Goal: Transaction & Acquisition: Purchase product/service

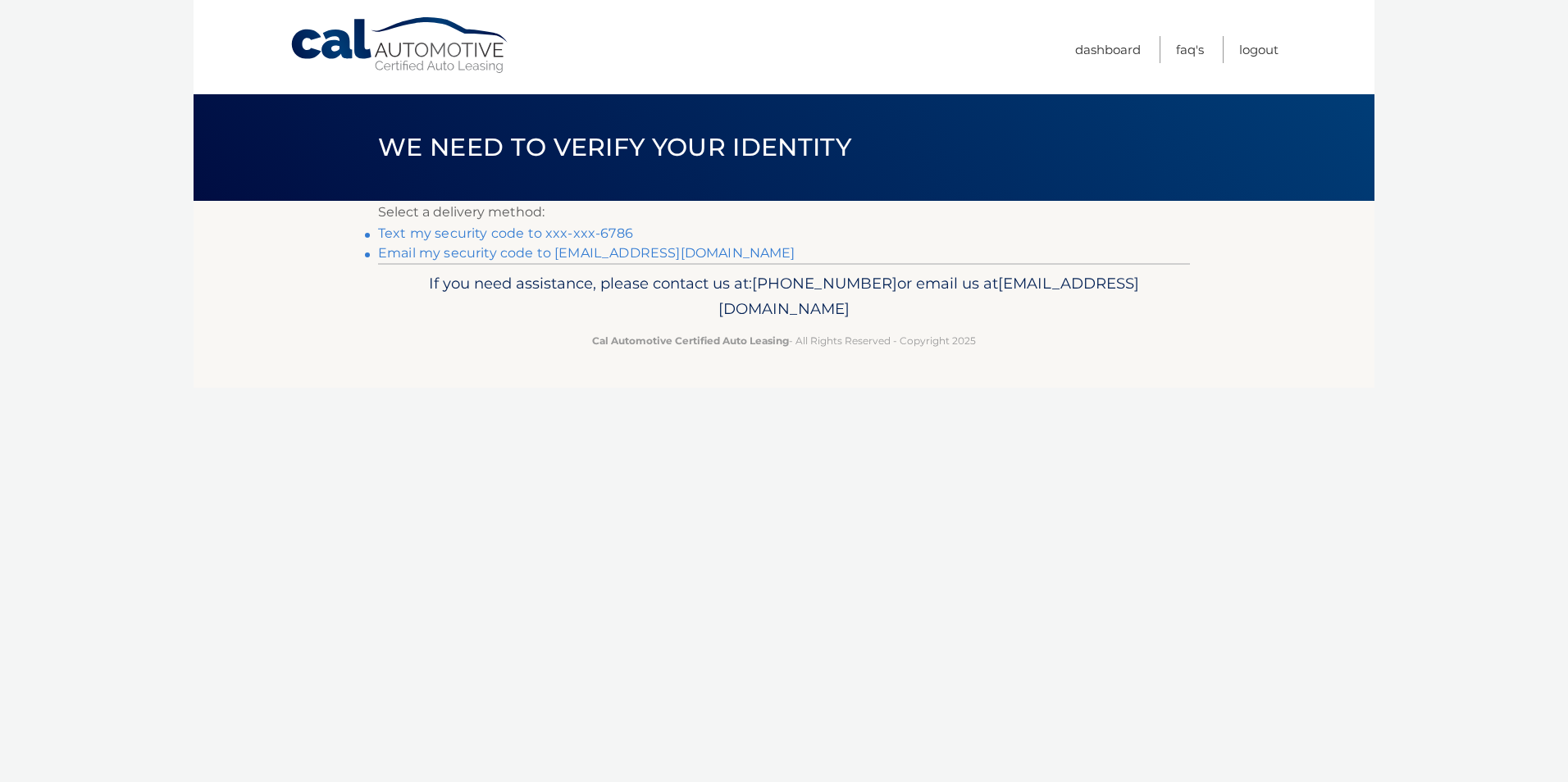
click at [456, 232] on link "Text my security code to xxx-xxx-6786" at bounding box center [506, 233] width 255 height 16
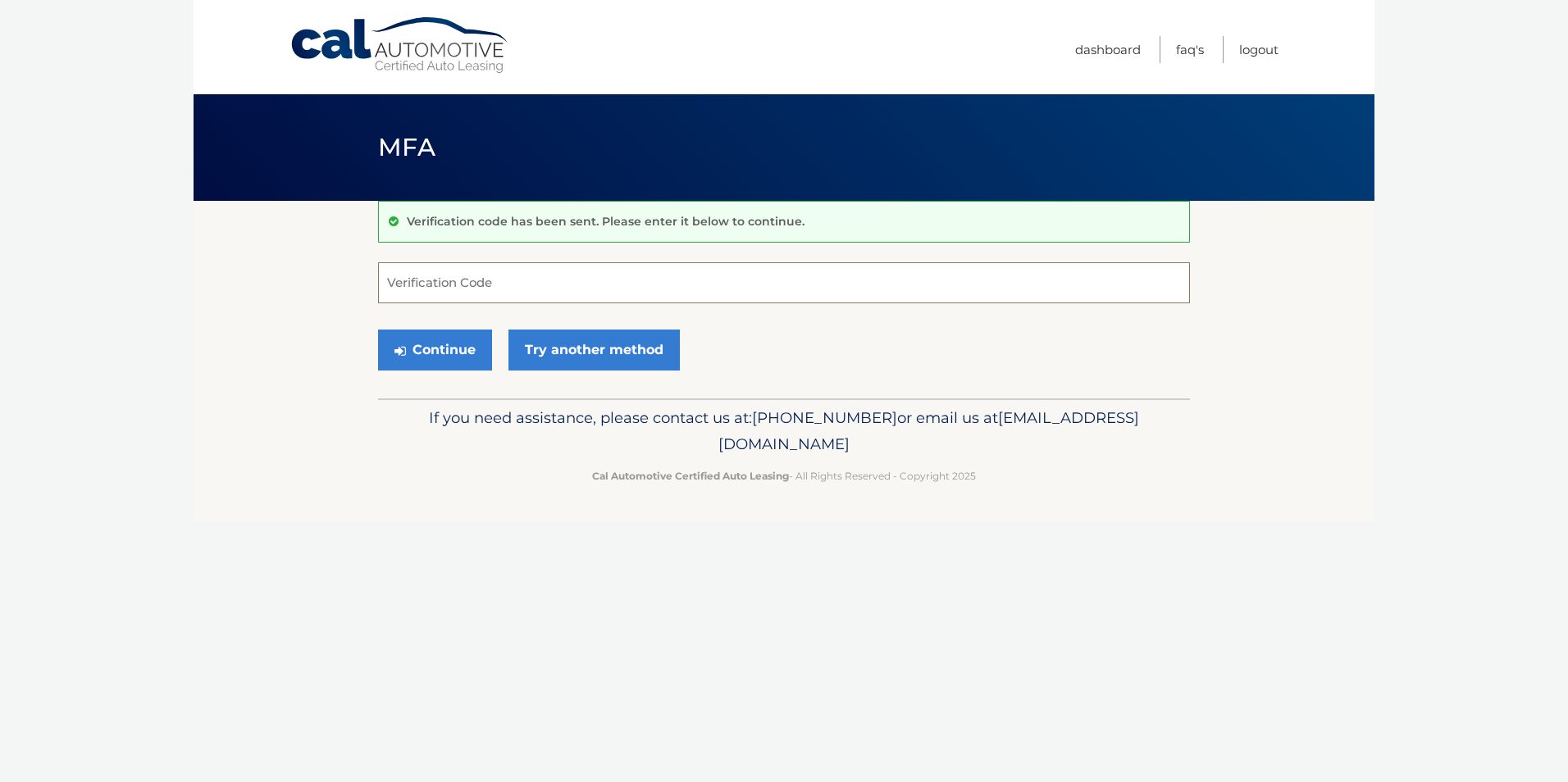
click at [450, 292] on input "Verification Code" at bounding box center [784, 283] width 812 height 41
type input "183244"
click at [450, 353] on button "Continue" at bounding box center [435, 350] width 114 height 41
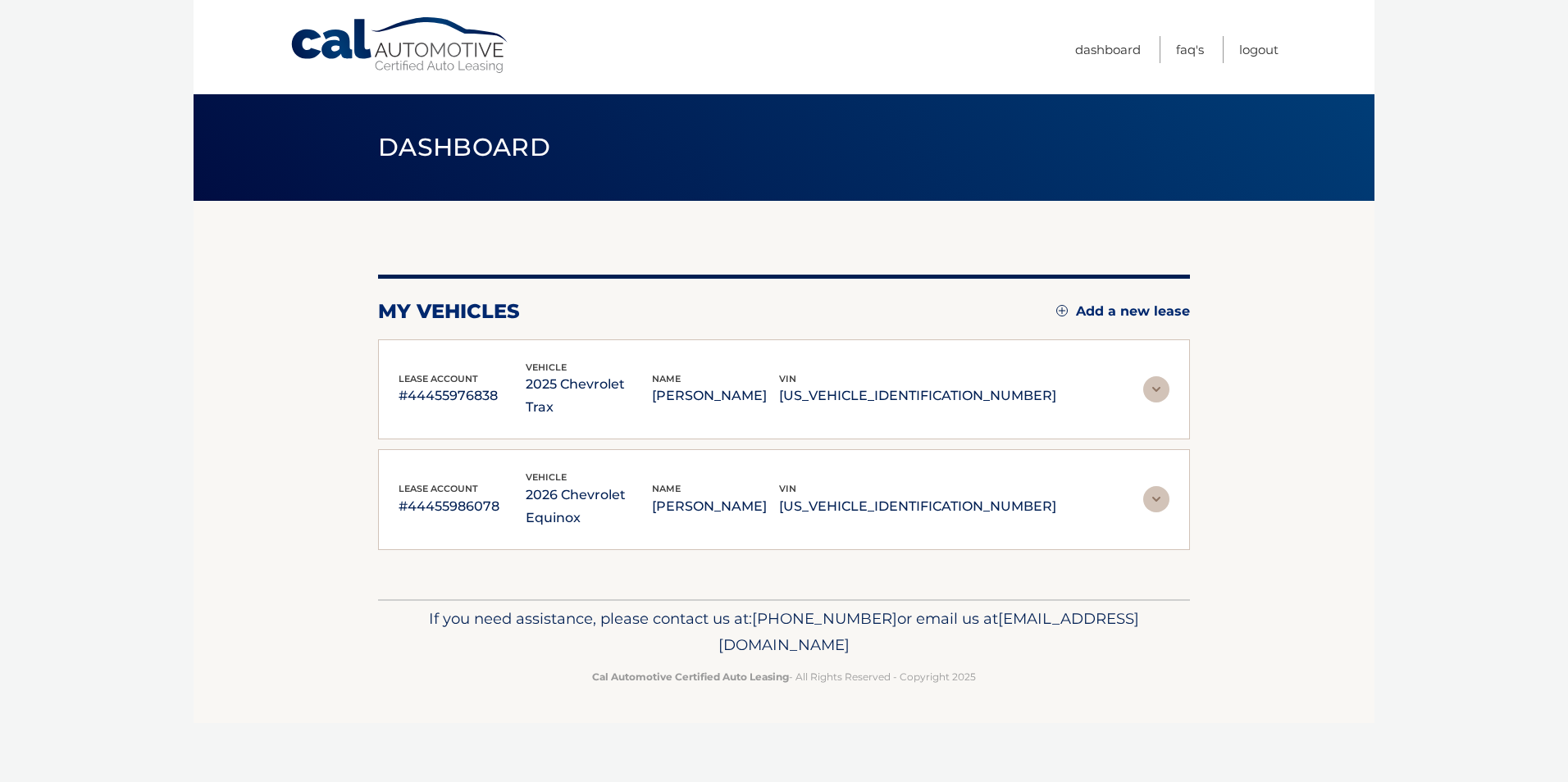
click at [427, 384] on p "#44455976838" at bounding box center [462, 396] width 127 height 23
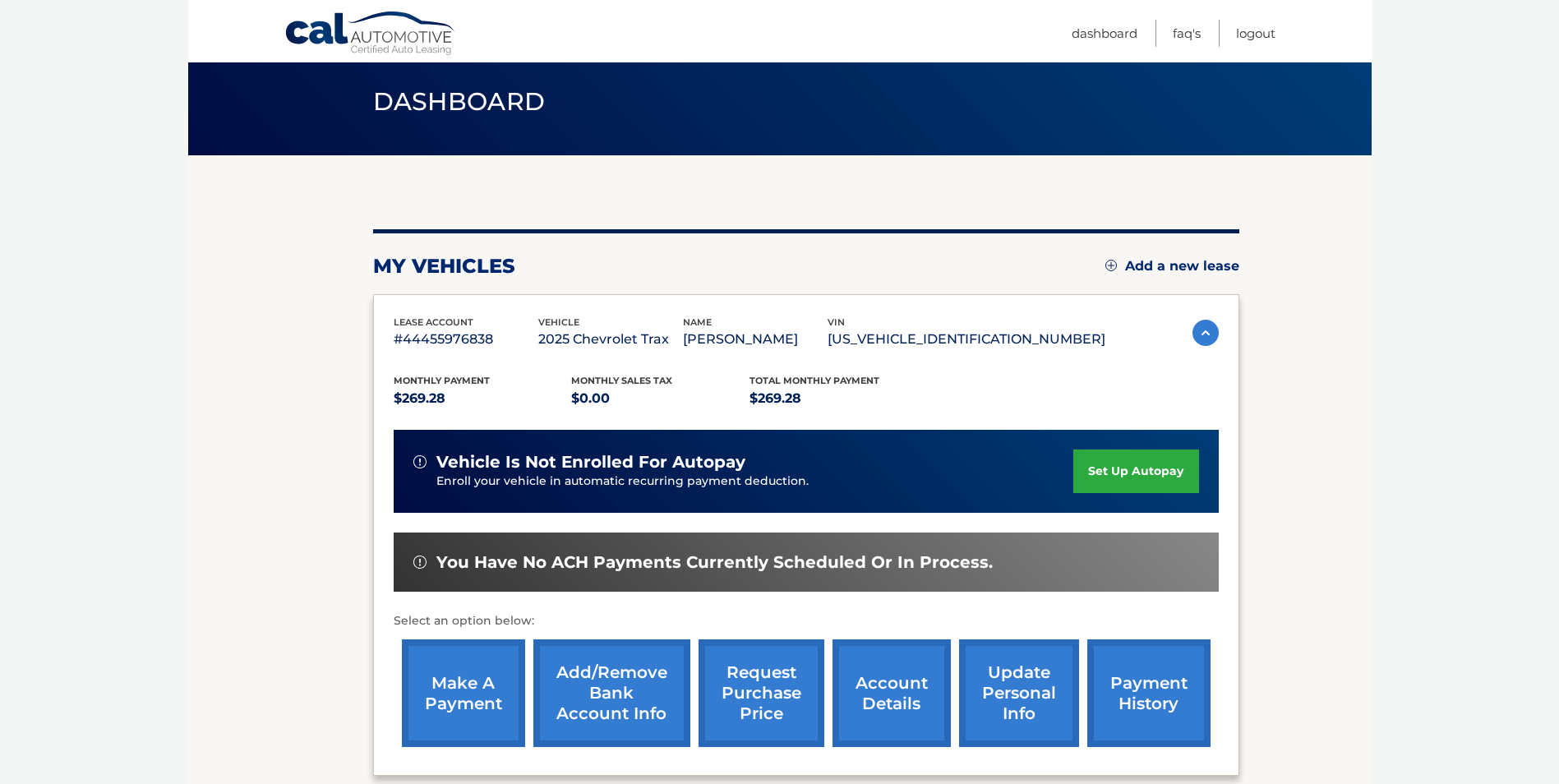
scroll to position [82, 0]
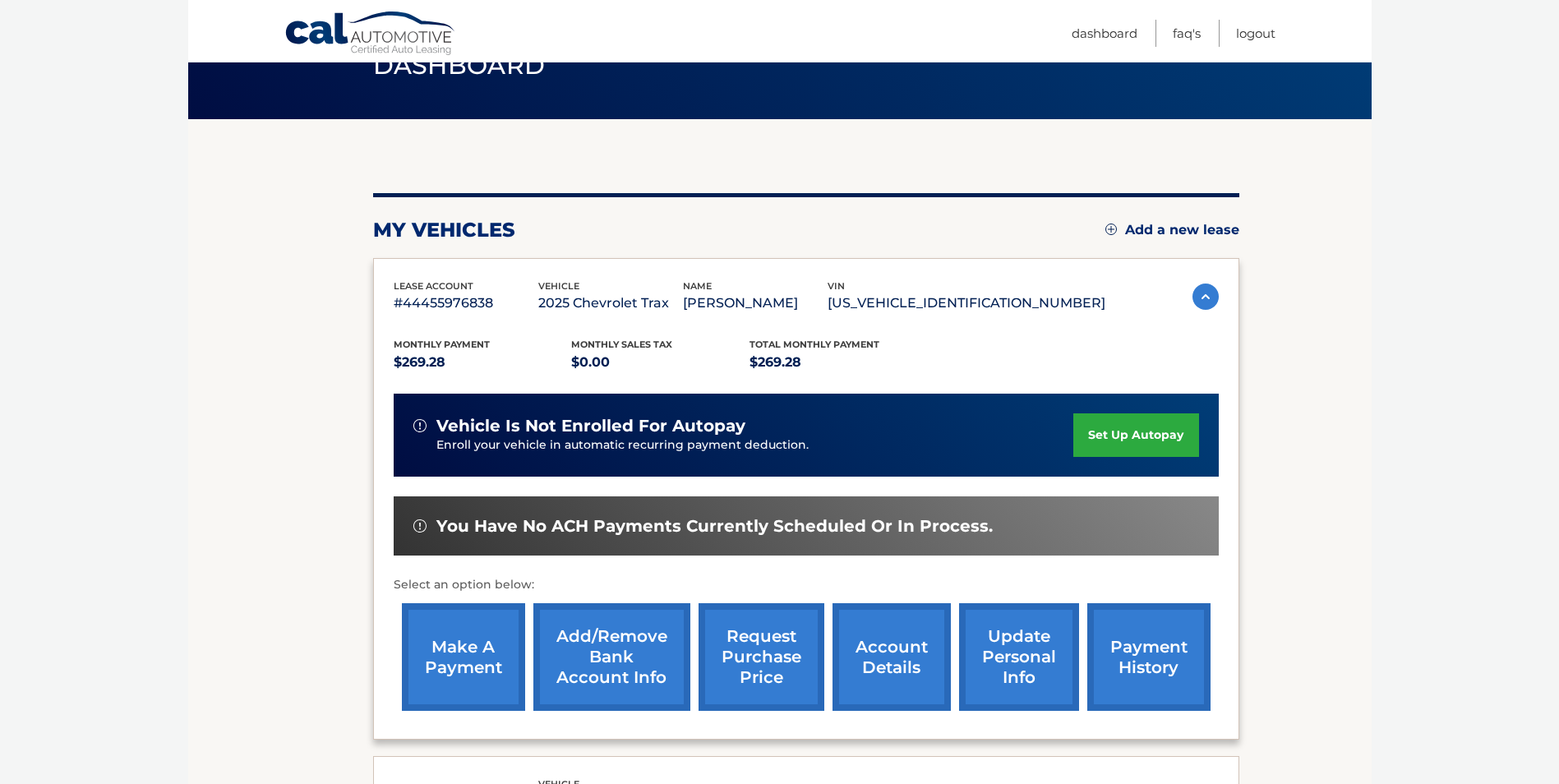
click at [457, 654] on link "make a payment" at bounding box center [464, 656] width 123 height 107
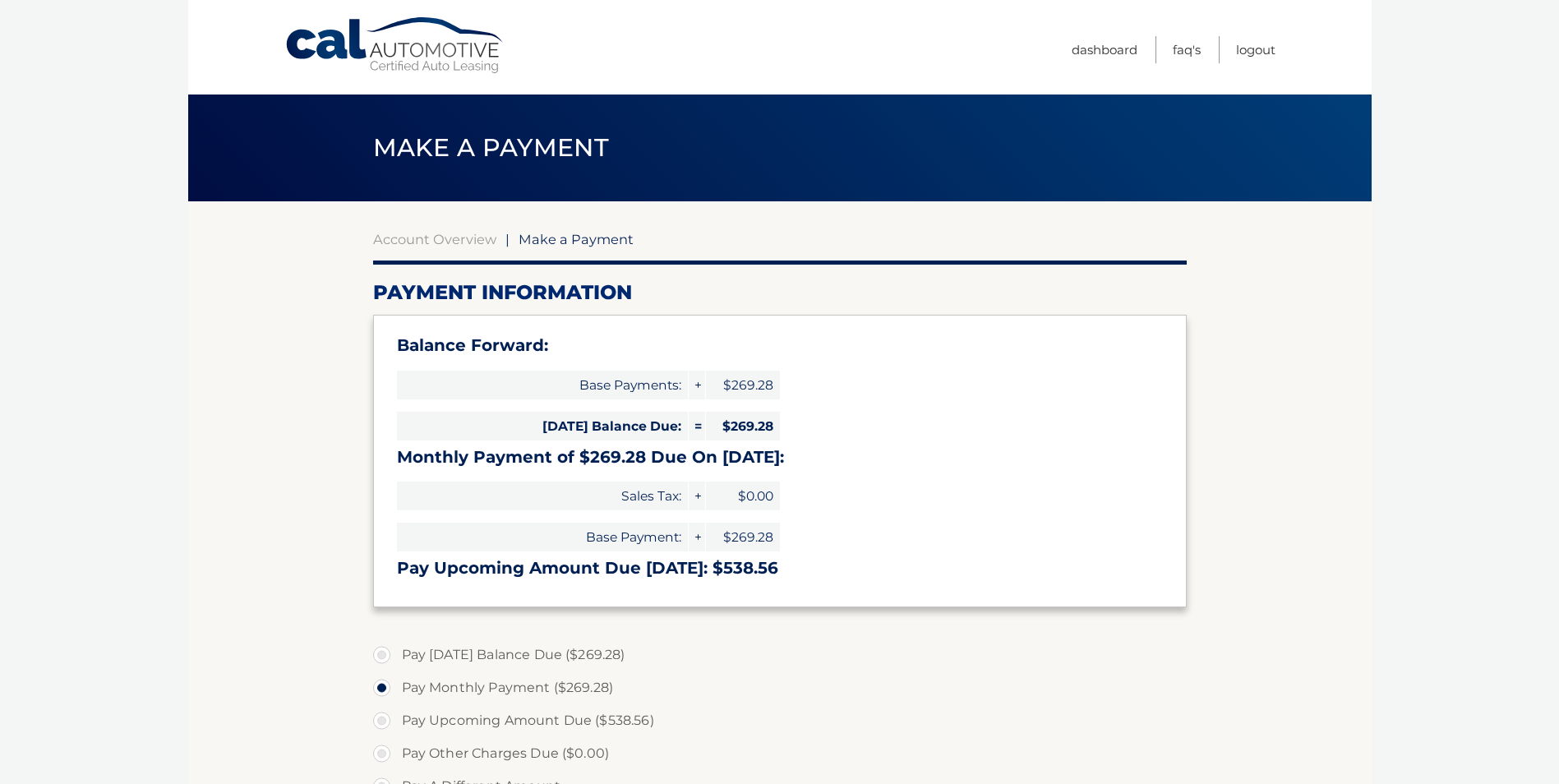
select select "OTA5Y2E4ZmItNTI2OC00MmIyLTk0NzQtOTEwNjM5NzQ5MjM3"
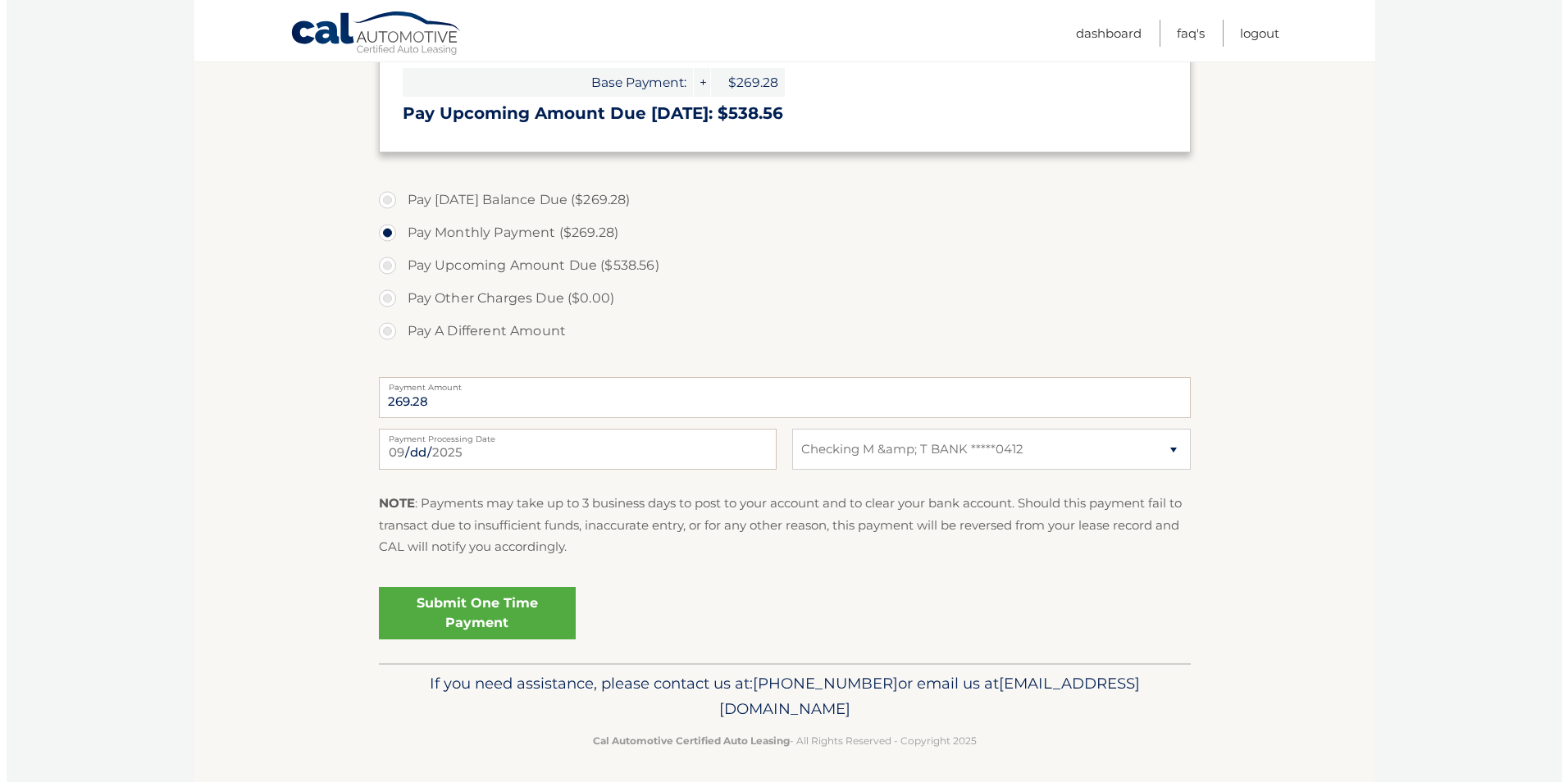
scroll to position [459, 0]
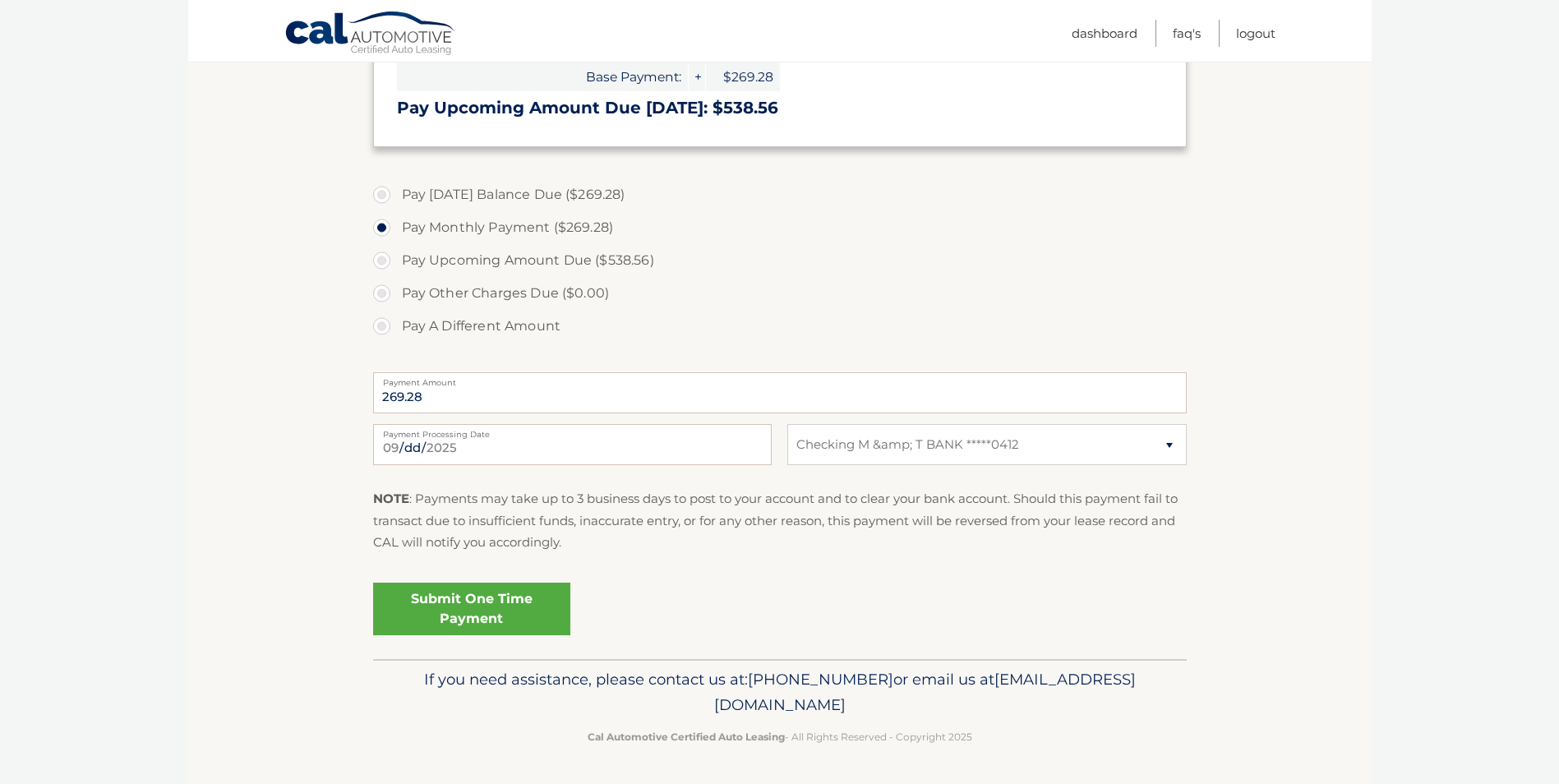
click at [471, 608] on link "Submit One Time Payment" at bounding box center [471, 609] width 197 height 52
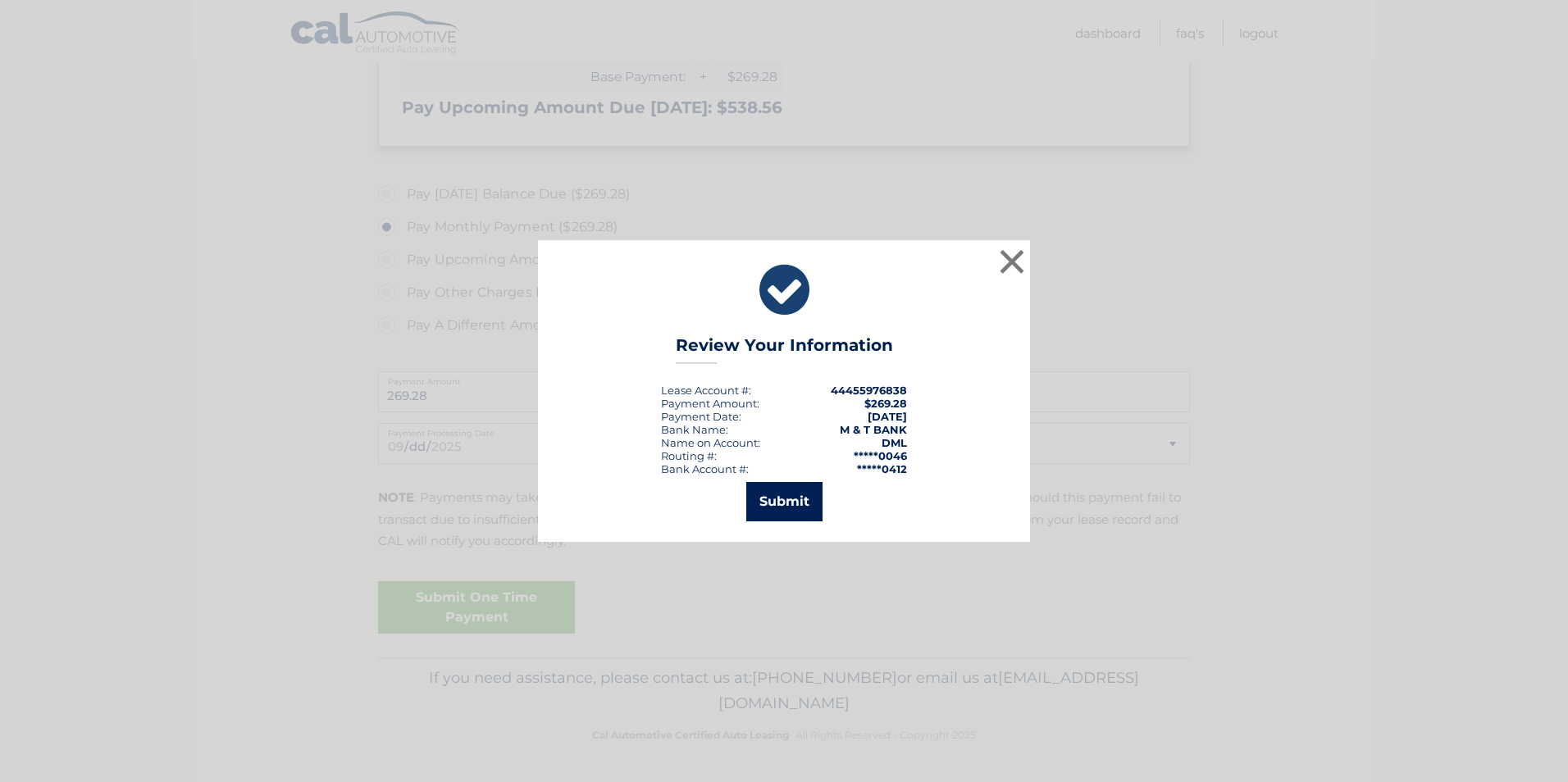
click at [777, 493] on button "Submit" at bounding box center [784, 502] width 76 height 39
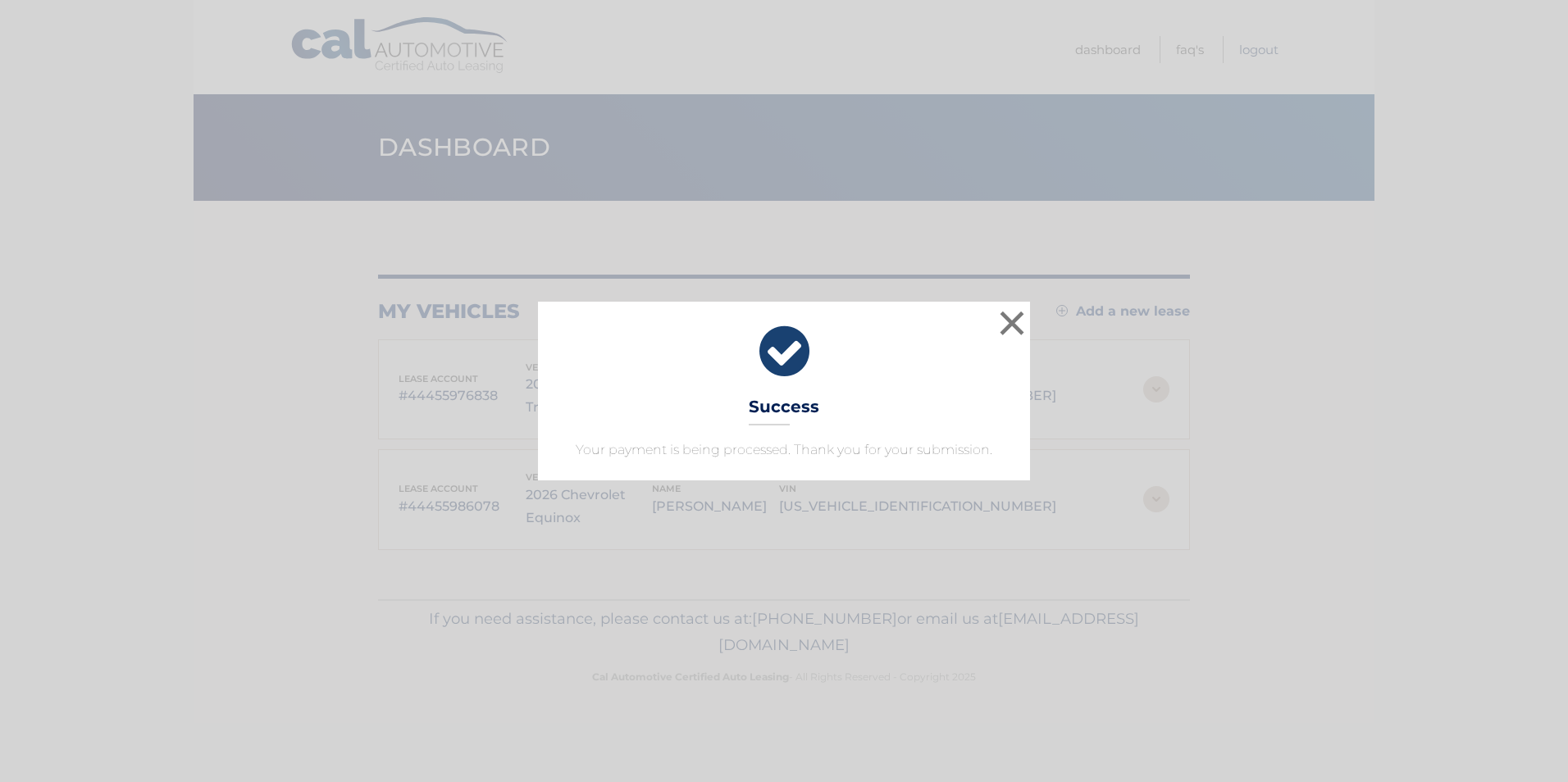
click at [1263, 49] on div "× Success Your payment is being processed. Thank you for your submission. Loadi…" at bounding box center [784, 391] width 1568 height 782
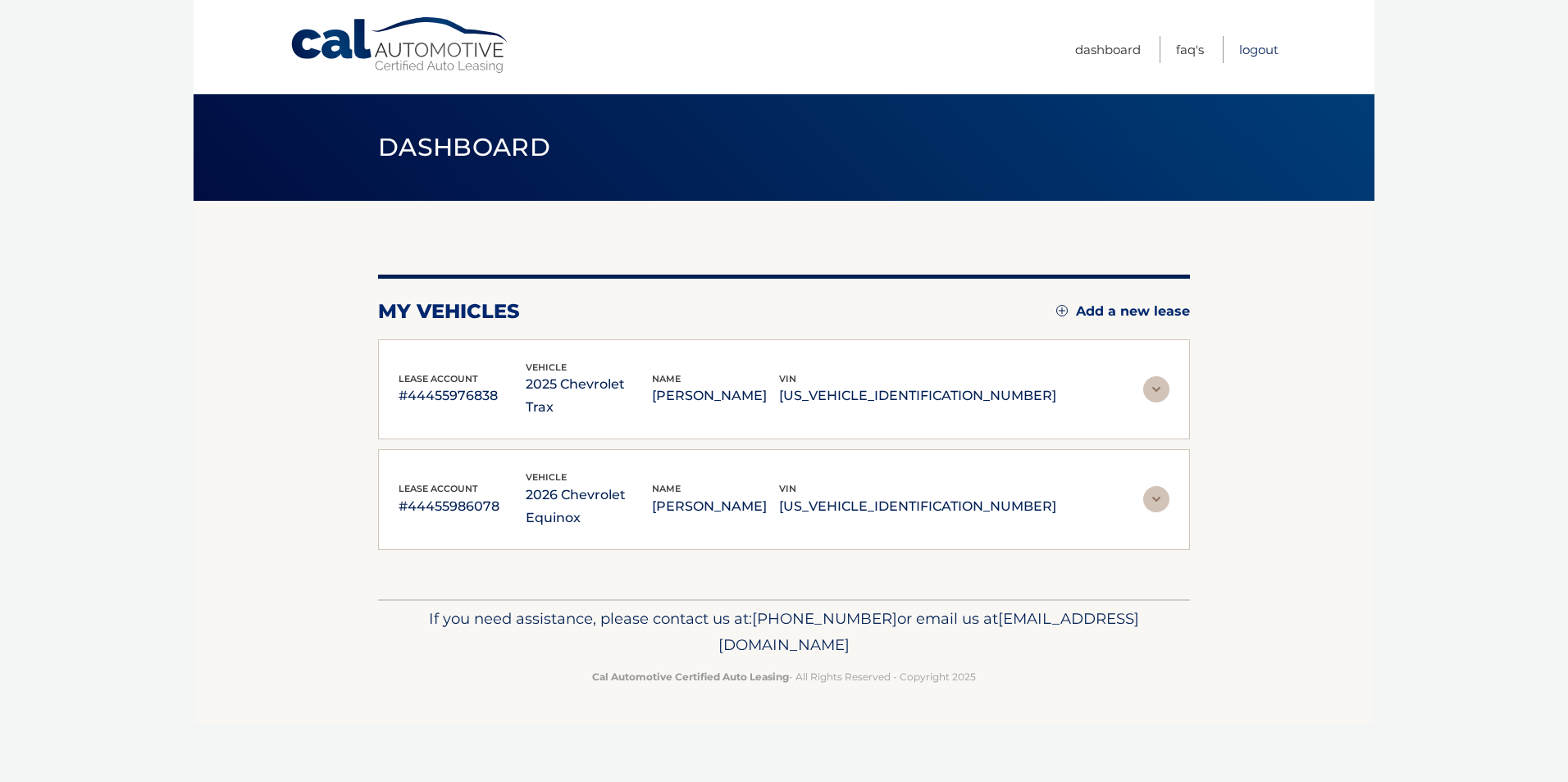
click at [1263, 49] on link "Logout" at bounding box center [1259, 49] width 39 height 27
